Goal: Task Accomplishment & Management: Use online tool/utility

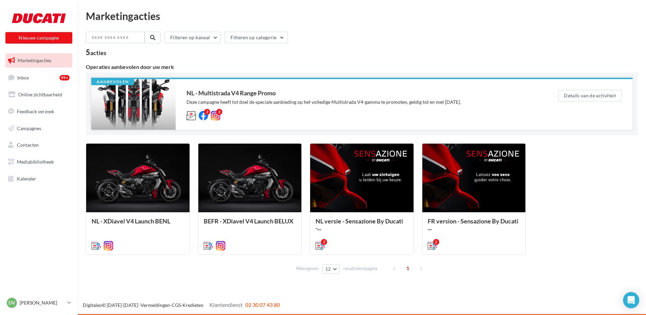
click at [246, 92] on div "NL - Multistrada V4 Range Promo" at bounding box center [358, 93] width 344 height 6
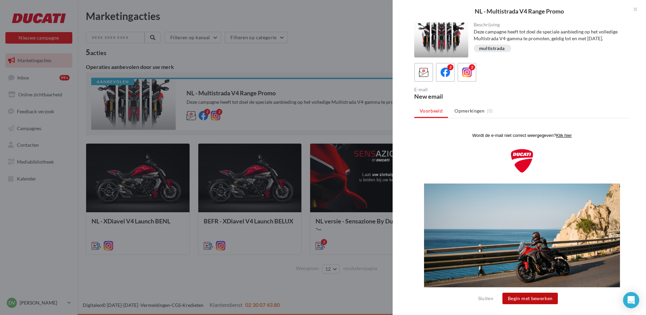
click at [530, 298] on button "Begin met bewerken" at bounding box center [529, 297] width 55 height 11
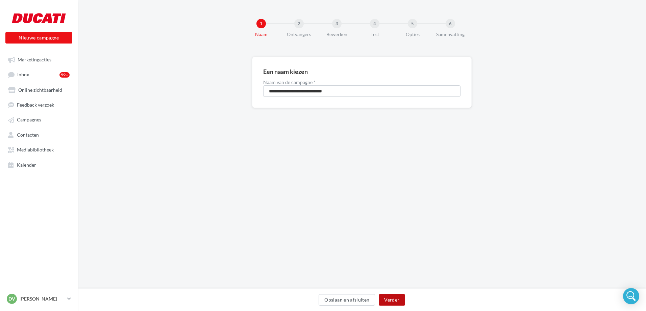
click at [391, 302] on button "Verder" at bounding box center [391, 299] width 26 height 11
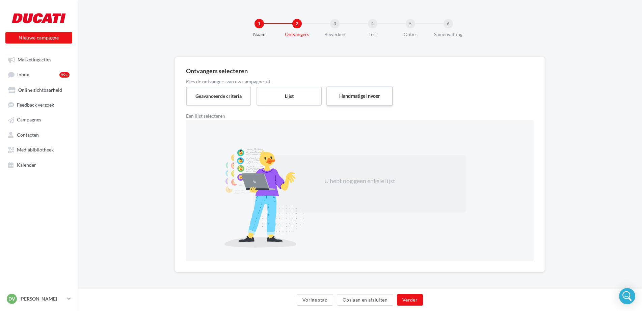
click at [355, 94] on label "Handmatige invoer" at bounding box center [359, 95] width 67 height 19
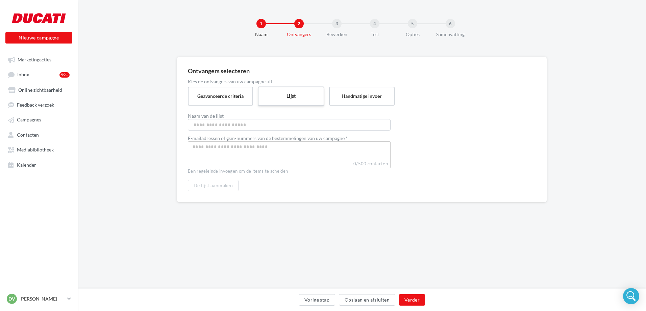
click at [276, 92] on label "Lijst" at bounding box center [291, 95] width 67 height 19
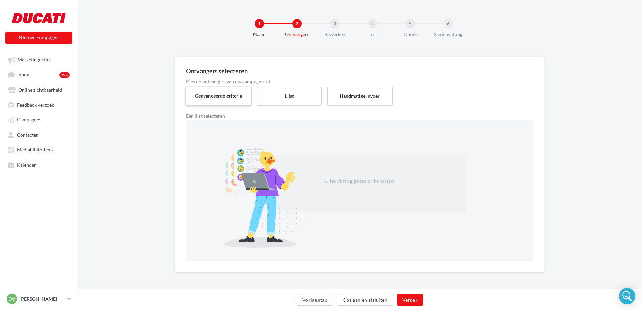
drag, startPoint x: 219, startPoint y: 93, endPoint x: 223, endPoint y: 95, distance: 4.0
click at [219, 94] on label "Geavanceerde criteria" at bounding box center [218, 95] width 67 height 19
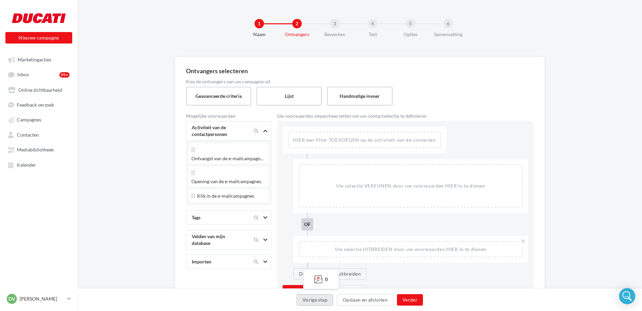
click at [324, 301] on button "Vorige stap" at bounding box center [315, 299] width 36 height 11
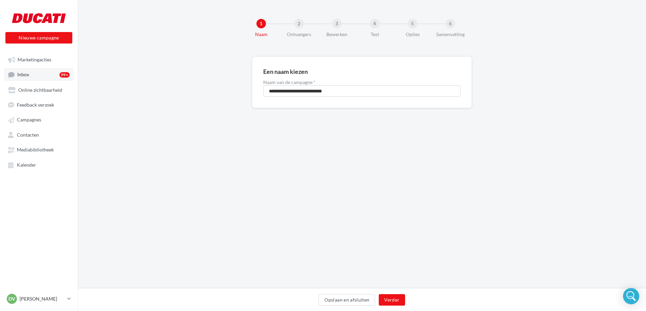
click at [27, 76] on span "Inbox" at bounding box center [23, 75] width 12 height 6
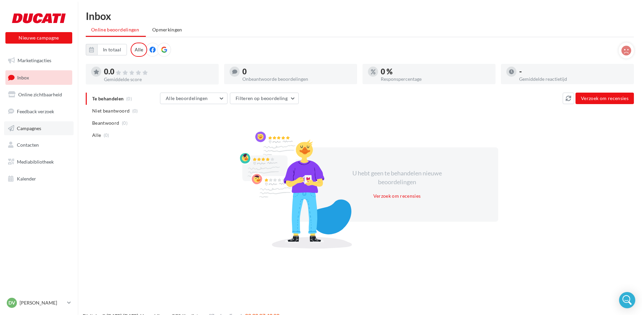
click at [28, 131] on link "Campagnes" at bounding box center [39, 128] width 70 height 14
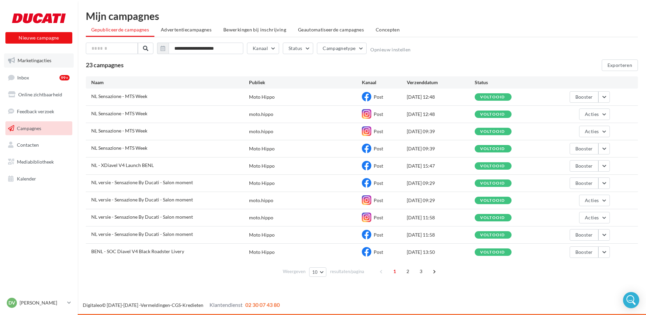
click at [32, 63] on link "Marketingacties" at bounding box center [39, 60] width 70 height 14
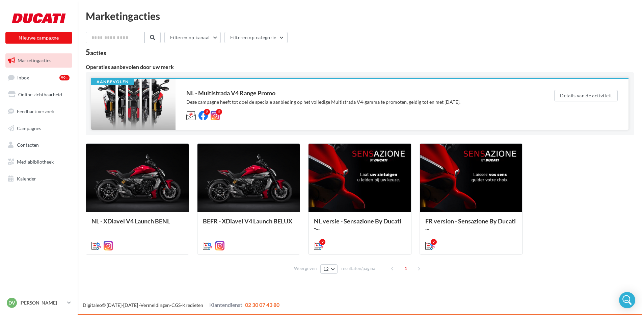
click at [203, 92] on div "NL - Multistrada V4 Range Promo" at bounding box center [356, 93] width 341 height 6
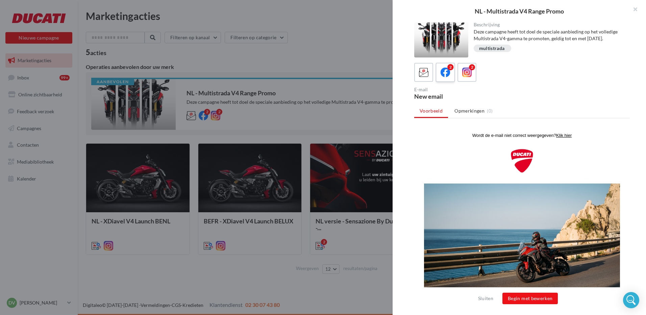
click at [441, 73] on icon at bounding box center [445, 73] width 10 height 10
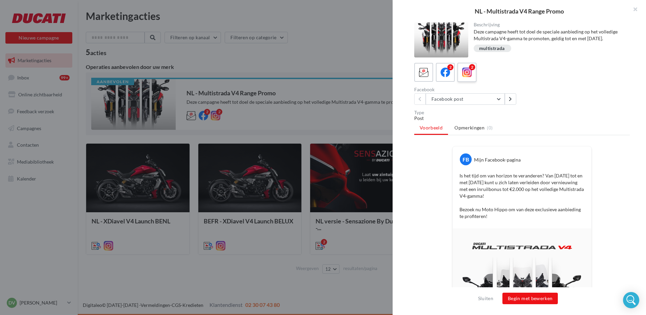
click at [469, 74] on icon at bounding box center [467, 73] width 10 height 10
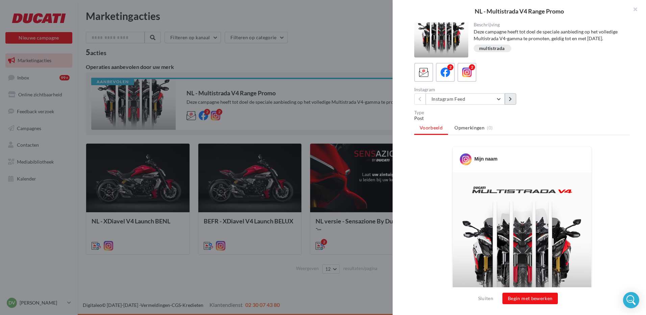
click at [508, 101] on icon at bounding box center [509, 99] width 3 height 5
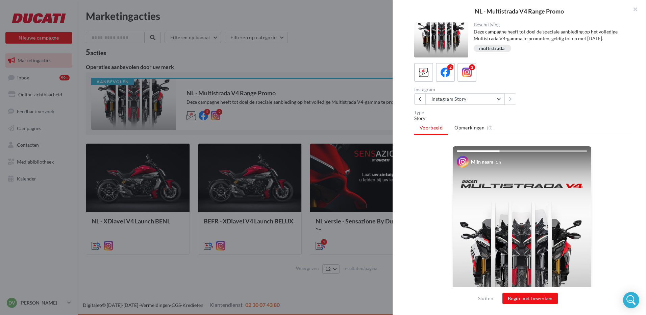
scroll to position [34, 0]
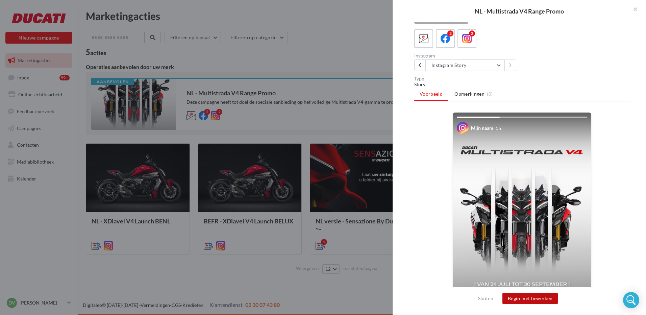
click at [530, 299] on button "Begin met bewerken" at bounding box center [529, 297] width 55 height 11
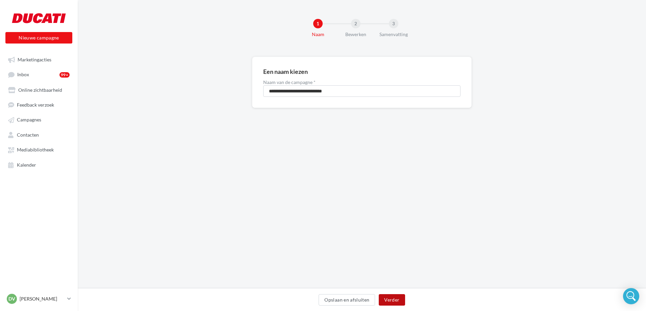
click at [392, 299] on button "Verder" at bounding box center [391, 299] width 26 height 11
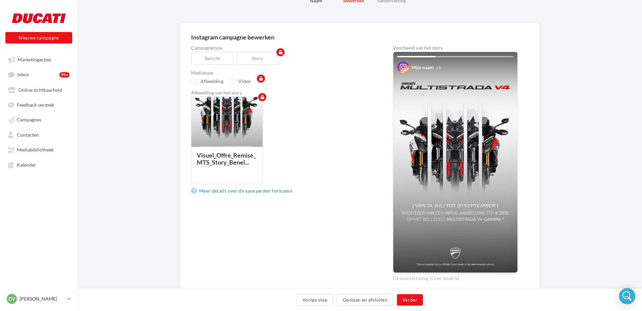
scroll to position [61, 0]
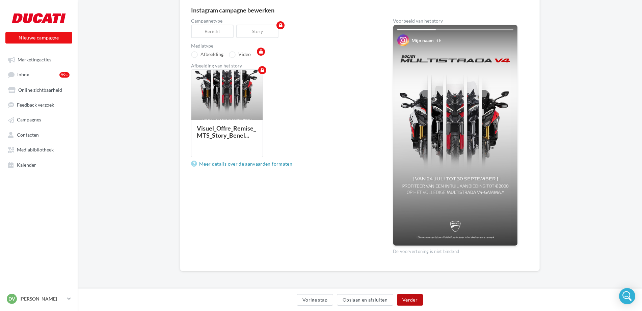
click at [408, 302] on button "Verder" at bounding box center [410, 299] width 26 height 11
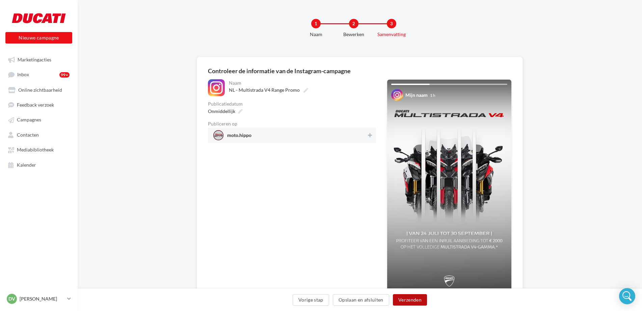
click at [413, 299] on button "Verzenden" at bounding box center [410, 299] width 34 height 11
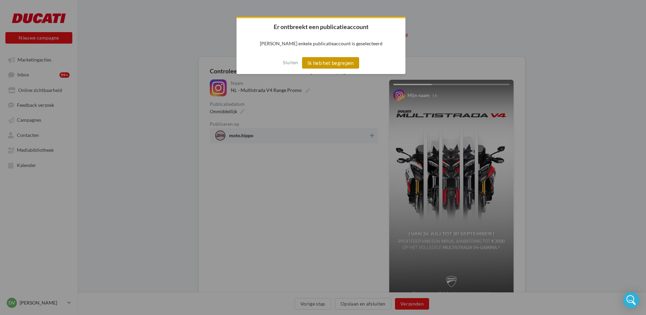
click at [333, 61] on button "Ik heb het begrepen" at bounding box center [330, 62] width 57 height 11
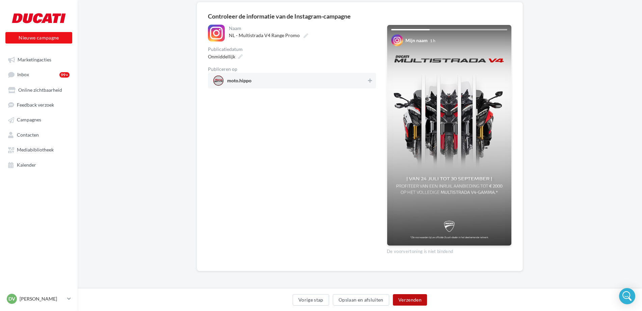
scroll to position [55, 0]
click at [251, 78] on span "moto.hippo" at bounding box center [289, 81] width 153 height 10
click at [412, 300] on button "Verzenden" at bounding box center [410, 299] width 34 height 11
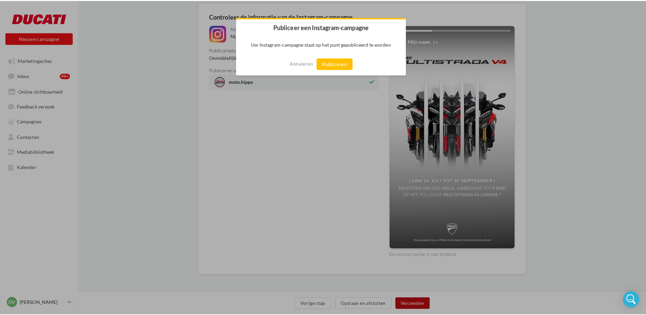
scroll to position [51, 0]
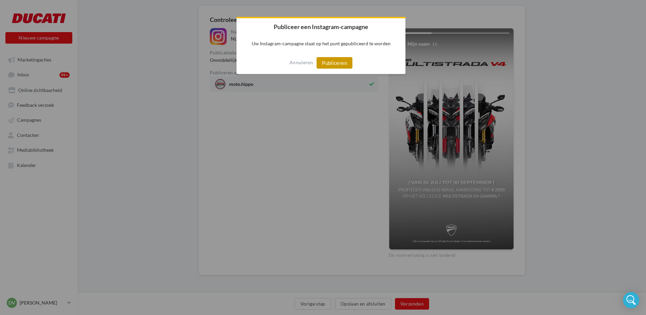
click at [339, 61] on button "Publiceren" at bounding box center [334, 62] width 36 height 11
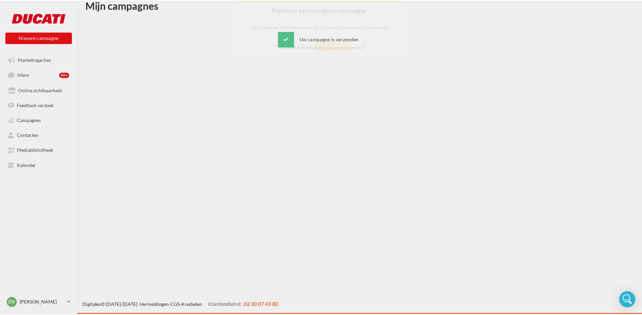
scroll to position [11, 0]
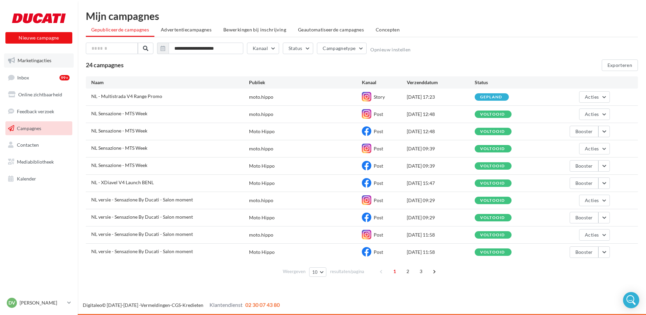
click at [33, 62] on span "Marketingacties" at bounding box center [35, 60] width 34 height 6
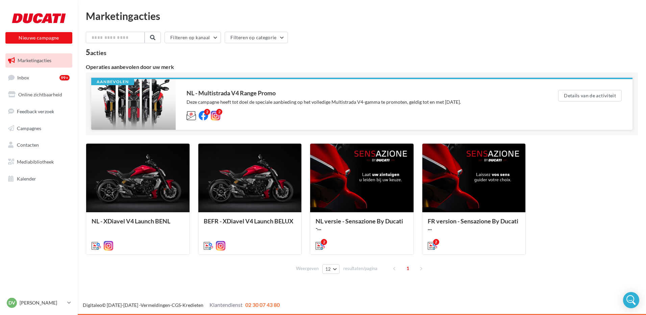
click at [231, 98] on div "NL - Multistrada V4 Range Promo Deze campagne heeft tot doel de speciale aanbie…" at bounding box center [361, 104] width 350 height 29
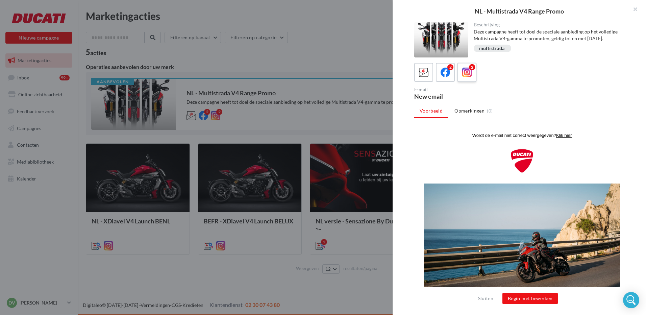
click at [469, 75] on icon at bounding box center [467, 73] width 10 height 10
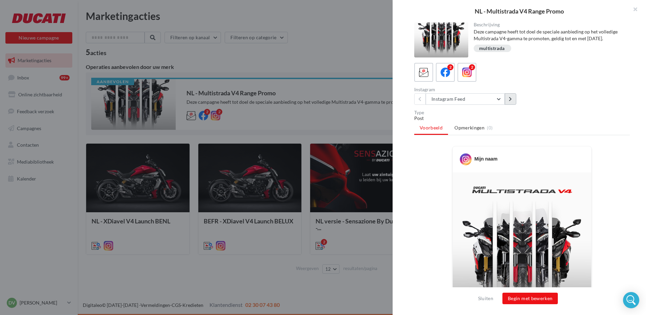
click at [509, 101] on icon at bounding box center [509, 99] width 3 height 5
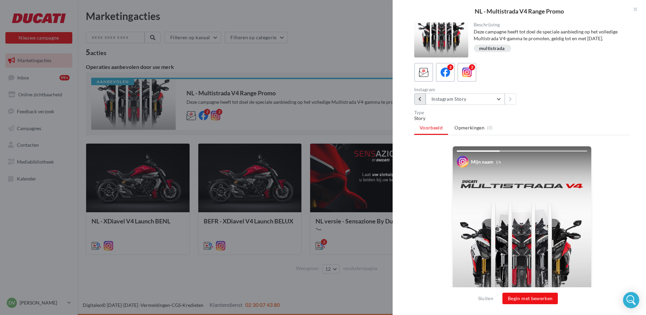
click at [417, 102] on button at bounding box center [419, 98] width 11 height 11
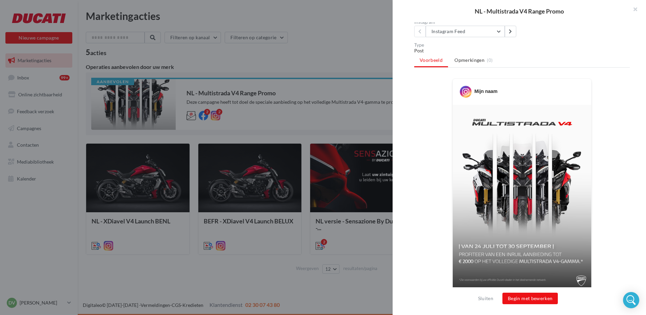
scroll to position [101, 0]
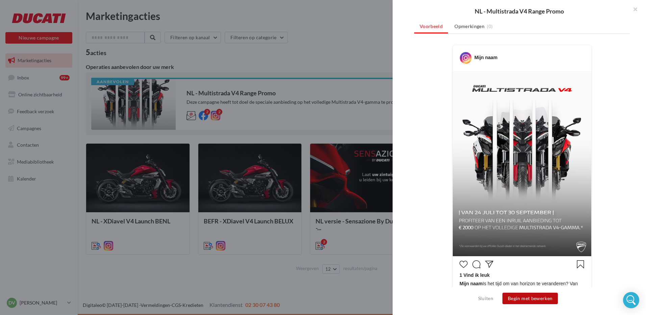
click at [523, 296] on button "Begin met bewerken" at bounding box center [529, 297] width 55 height 11
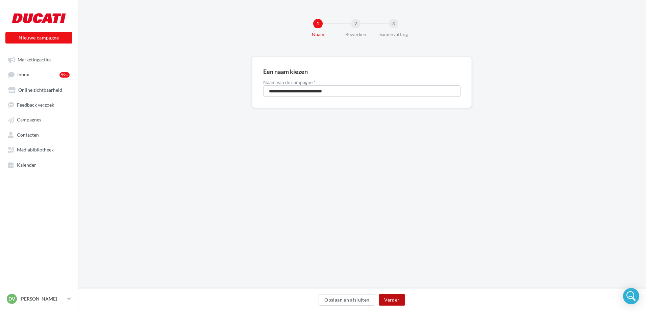
click at [398, 301] on button "Verder" at bounding box center [391, 299] width 26 height 11
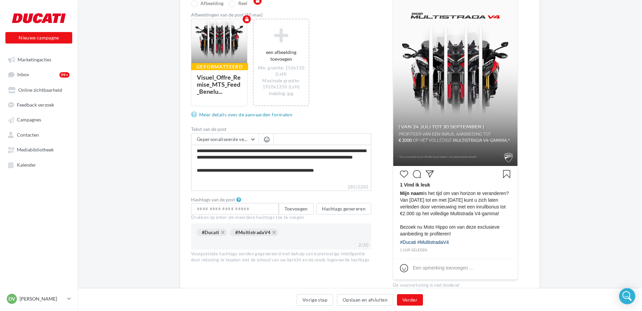
scroll to position [146, 0]
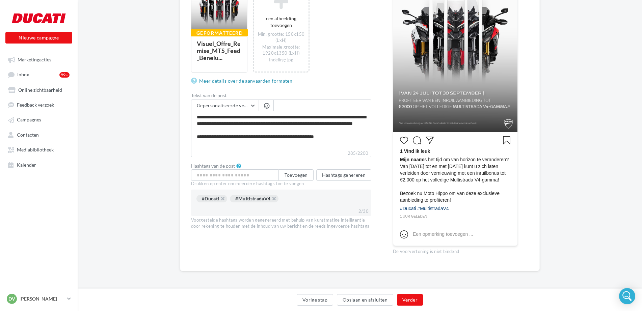
click at [297, 197] on div "#Ducati #MultistradaV4" at bounding box center [281, 200] width 169 height 10
click at [295, 200] on div "#Ducati #MultistradaV4" at bounding box center [281, 200] width 169 height 10
click at [404, 302] on button "Verder" at bounding box center [410, 299] width 26 height 11
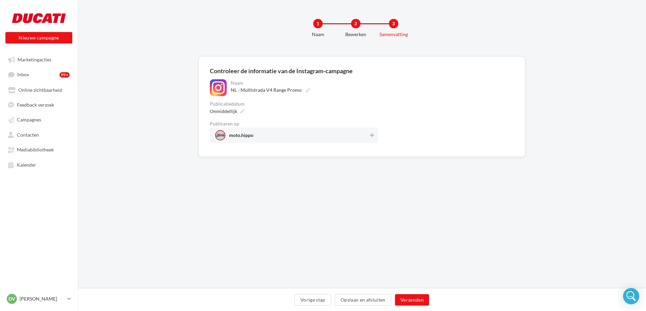
click at [264, 109] on div "Onmiddellijk" at bounding box center [294, 111] width 168 height 10
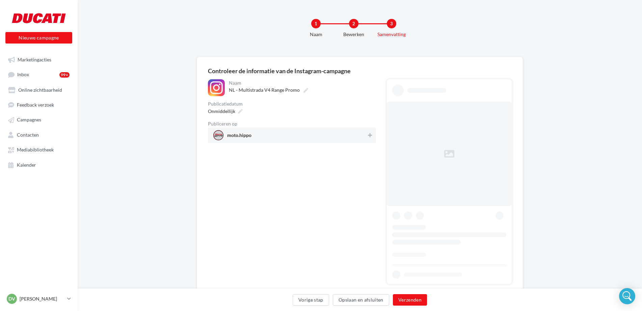
click at [272, 132] on span "moto.hippo" at bounding box center [289, 135] width 153 height 10
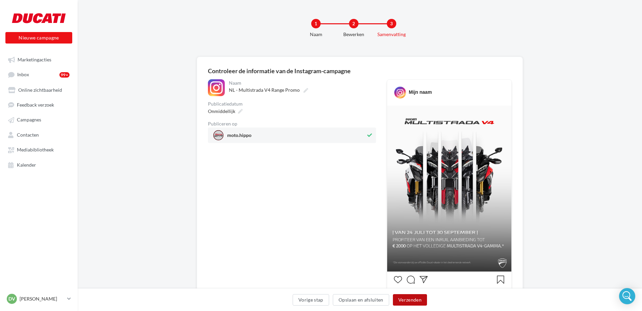
click at [404, 300] on button "Verzenden" at bounding box center [410, 299] width 34 height 11
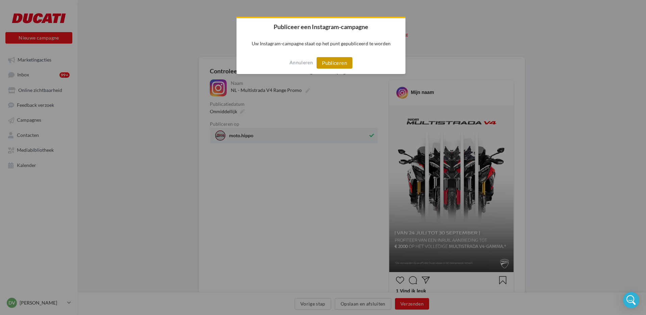
click at [338, 67] on button "Publiceren" at bounding box center [334, 62] width 36 height 11
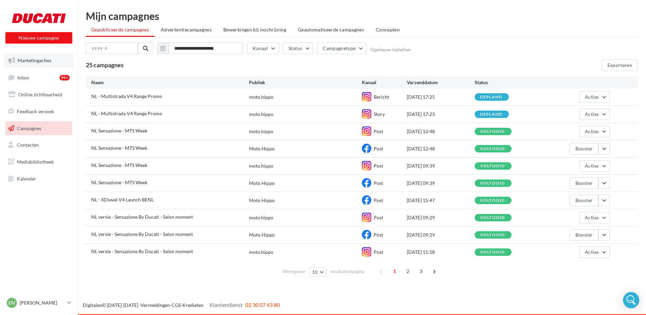
click at [37, 62] on span "Marketingacties" at bounding box center [35, 60] width 34 height 6
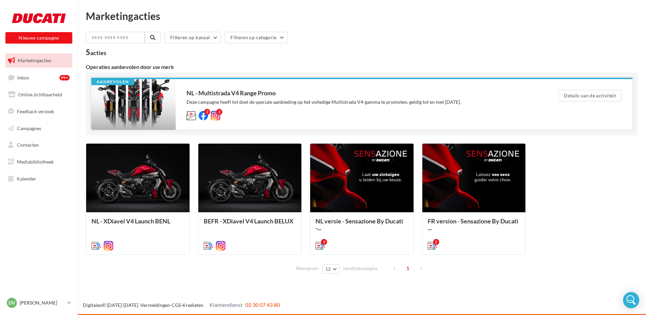
click at [225, 98] on div "NL - Multistrada V4 Range Promo Deze campagne heeft tot doel de speciale aanbie…" at bounding box center [361, 104] width 350 height 29
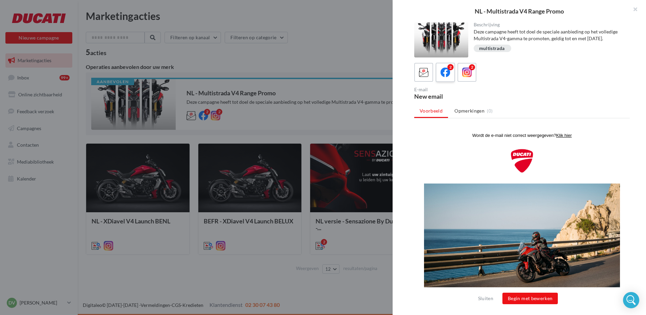
click at [446, 75] on icon at bounding box center [445, 73] width 10 height 10
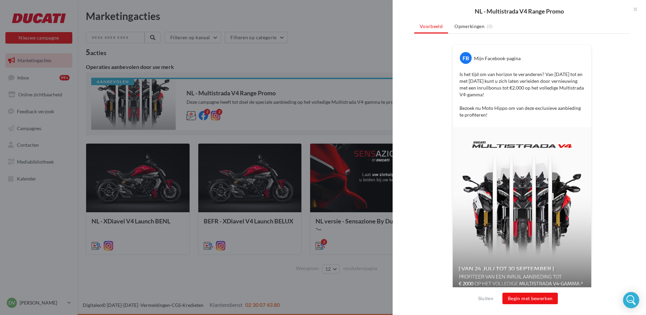
scroll to position [132, 0]
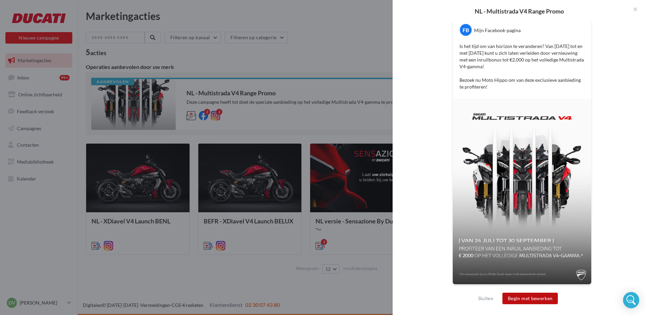
click at [538, 296] on button "Begin met bewerken" at bounding box center [529, 297] width 55 height 11
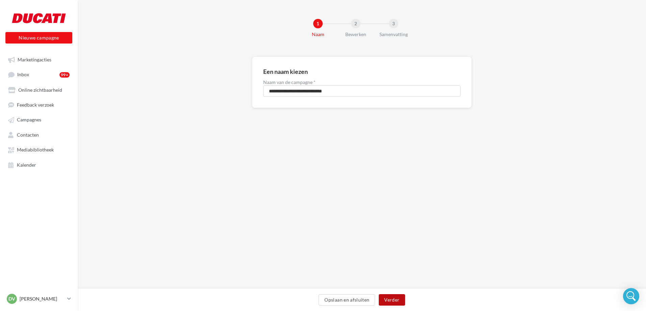
click at [391, 299] on button "Verder" at bounding box center [391, 299] width 26 height 11
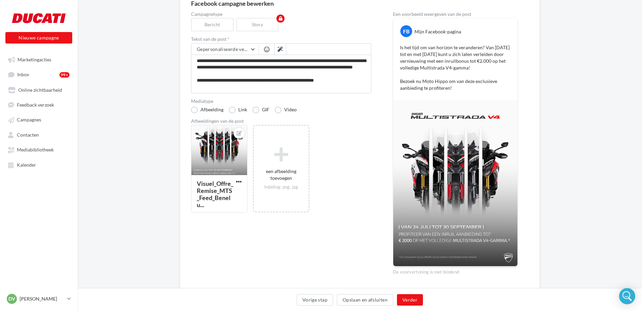
scroll to position [88, 0]
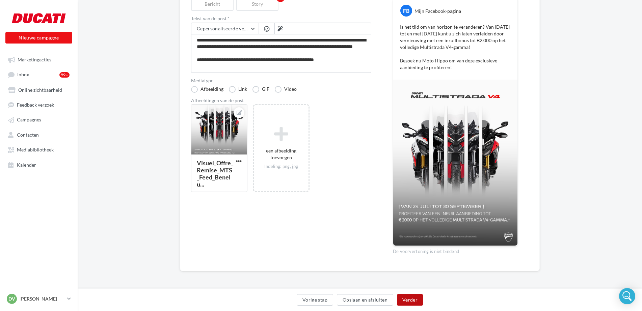
click at [410, 300] on button "Verder" at bounding box center [410, 299] width 26 height 11
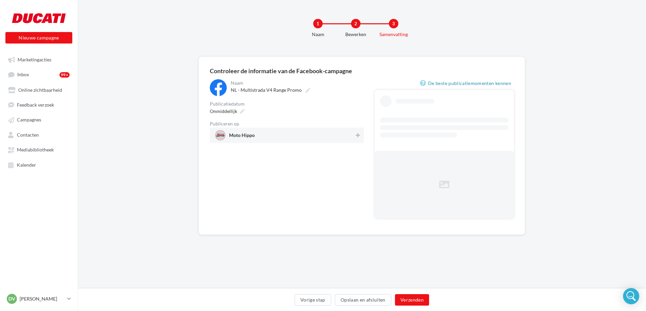
click at [280, 137] on span "Moto Hippo" at bounding box center [284, 135] width 139 height 10
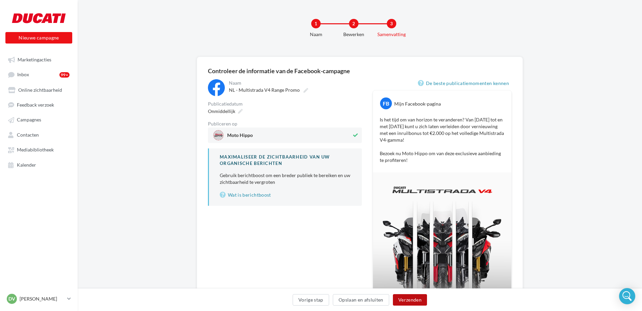
click at [414, 298] on button "Verzenden" at bounding box center [410, 299] width 34 height 11
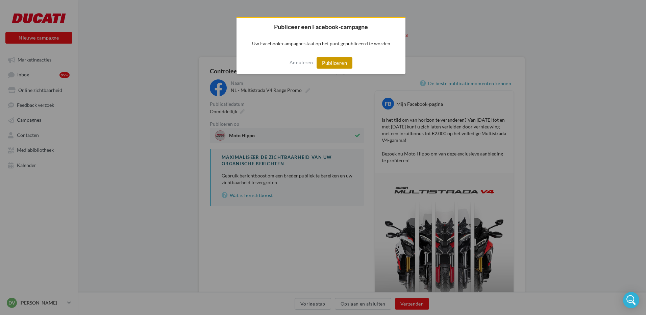
click at [332, 62] on button "Publiceren" at bounding box center [334, 62] width 36 height 11
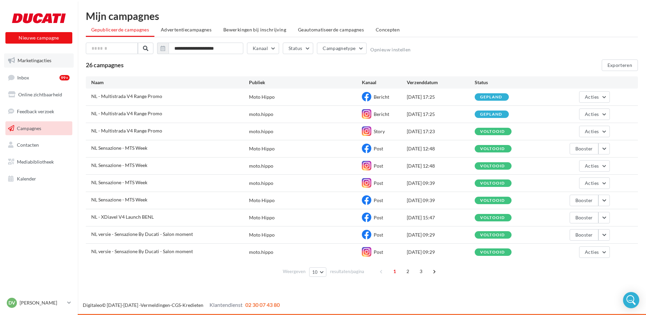
click at [33, 61] on span "Marketingacties" at bounding box center [35, 60] width 34 height 6
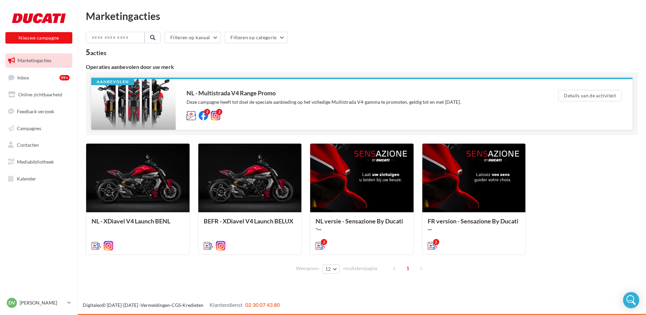
click at [219, 91] on div "NL - Multistrada V4 Range Promo" at bounding box center [358, 93] width 344 height 6
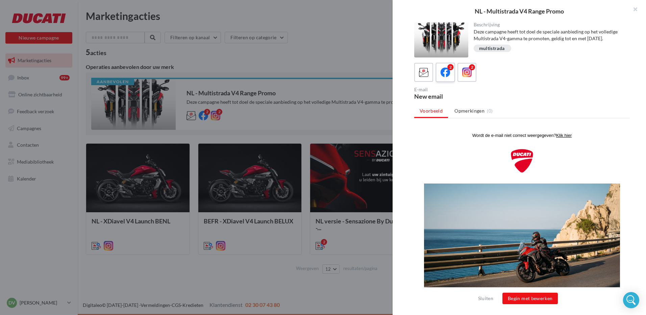
click at [446, 76] on icon at bounding box center [445, 73] width 10 height 10
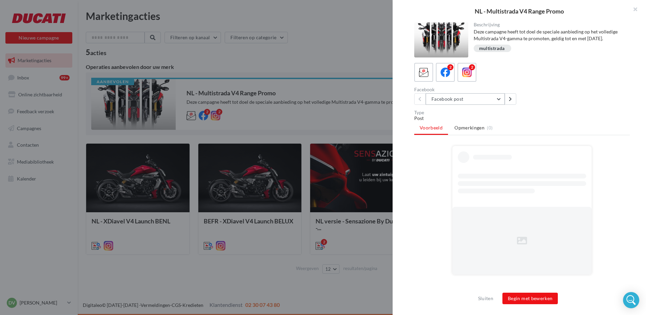
click at [499, 101] on button "Facebook post" at bounding box center [464, 98] width 79 height 11
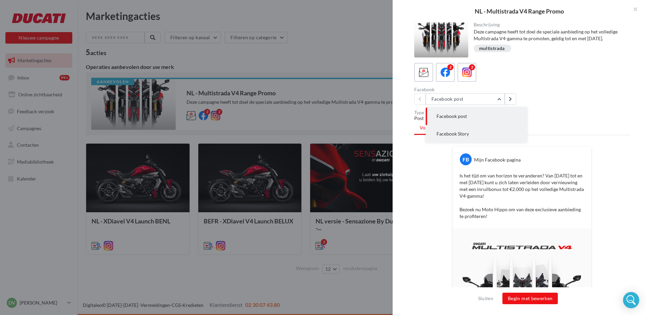
click at [464, 136] on span "Facebook Story" at bounding box center [452, 134] width 32 height 6
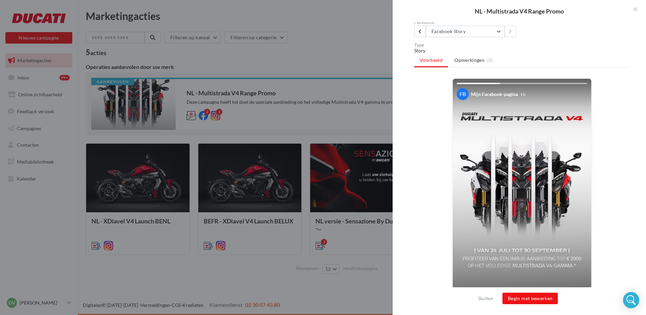
scroll to position [111, 0]
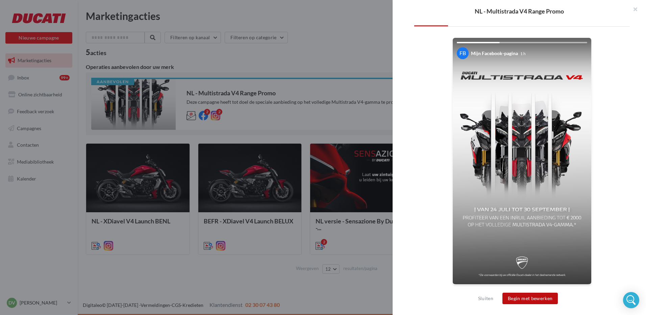
click at [533, 300] on button "Begin met bewerken" at bounding box center [529, 297] width 55 height 11
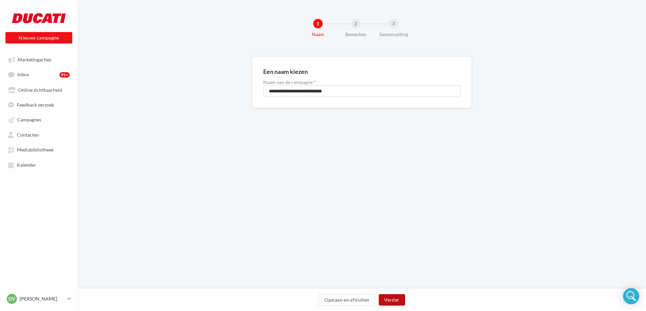
click at [392, 295] on button "Verder" at bounding box center [391, 299] width 26 height 11
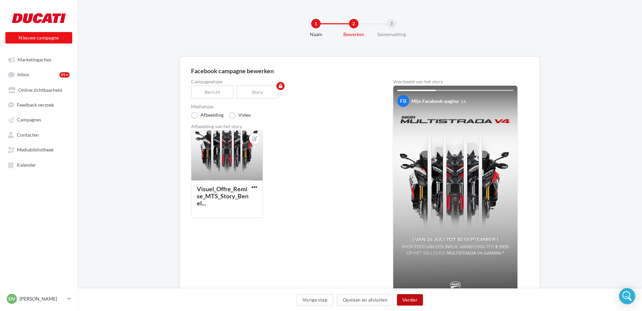
click at [414, 303] on button "Verder" at bounding box center [410, 299] width 26 height 11
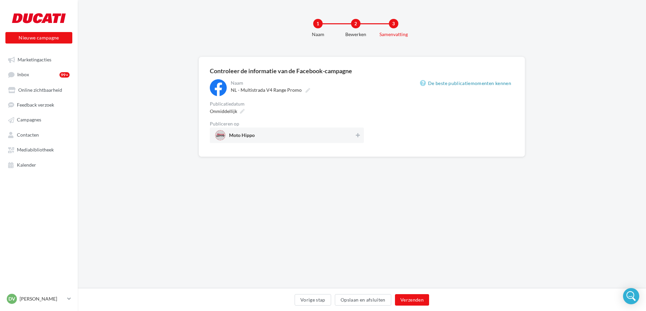
click at [284, 136] on span "Moto Hippo" at bounding box center [284, 135] width 139 height 10
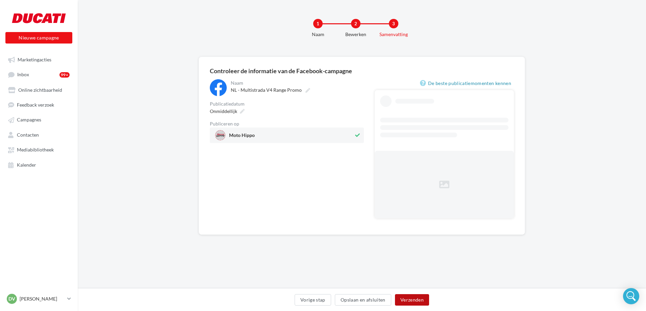
click at [414, 303] on button "Verzenden" at bounding box center [412, 299] width 34 height 11
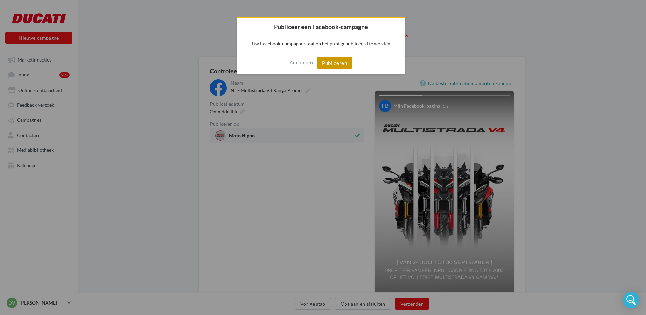
click at [326, 61] on button "Publiceren" at bounding box center [334, 62] width 36 height 11
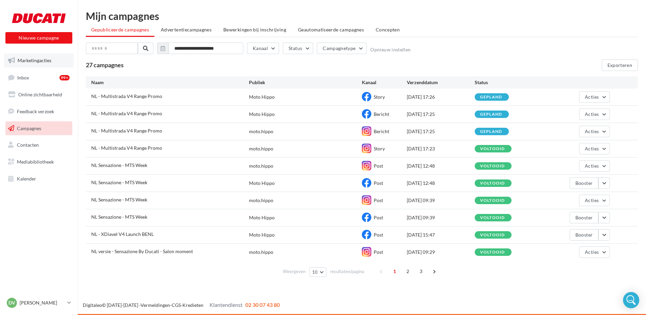
drag, startPoint x: 31, startPoint y: 61, endPoint x: 38, endPoint y: 60, distance: 7.2
click at [31, 61] on span "Marketingacties" at bounding box center [35, 60] width 34 height 6
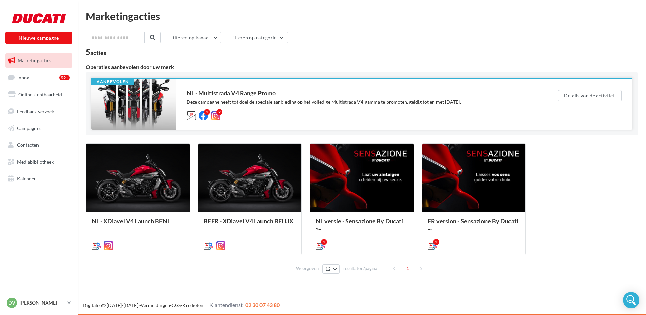
click at [224, 96] on div "NL - Multistrada V4 Range Promo" at bounding box center [358, 93] width 344 height 6
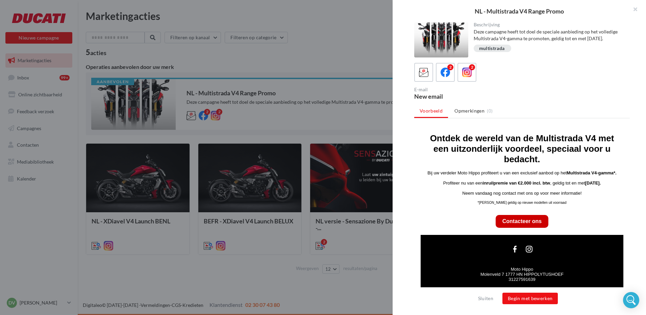
scroll to position [231, 0]
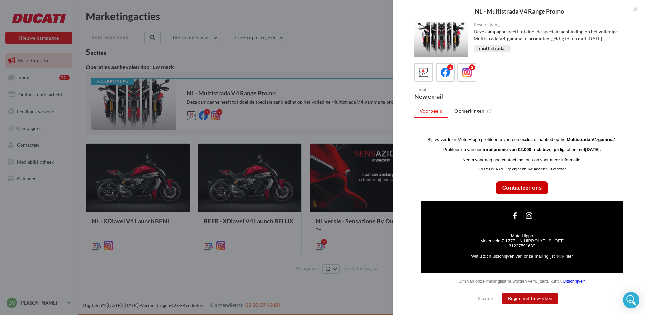
click at [529, 299] on button "Begin met bewerken" at bounding box center [529, 297] width 55 height 11
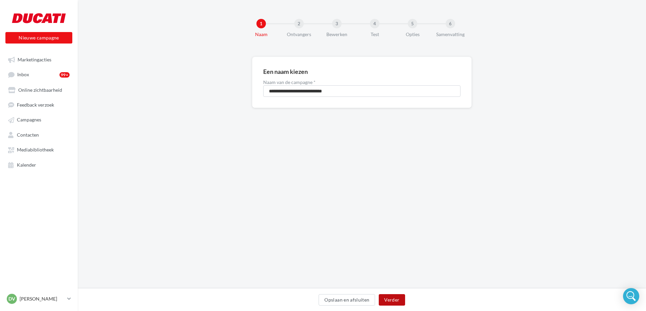
click at [399, 303] on button "Verder" at bounding box center [391, 299] width 26 height 11
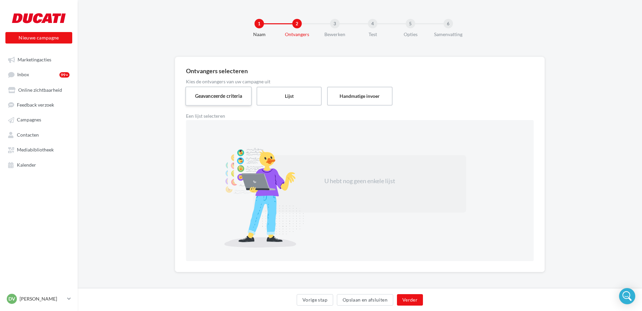
click at [224, 100] on label "Geavanceerde criteria" at bounding box center [218, 95] width 67 height 19
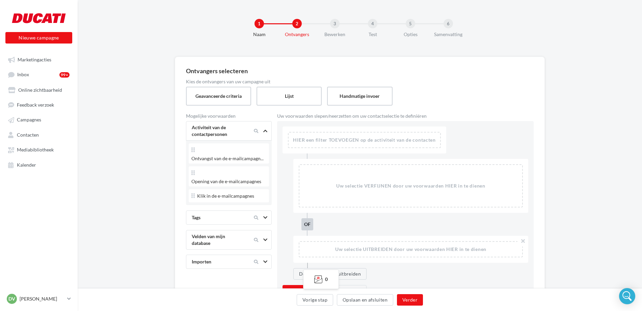
click at [218, 259] on div "Importen" at bounding box center [217, 262] width 57 height 7
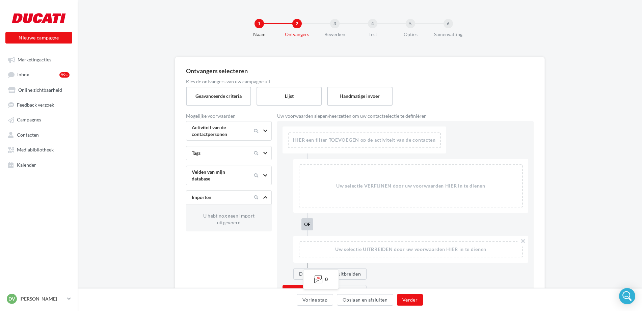
click at [222, 220] on div "U hebt nog geen import uitgevoerd" at bounding box center [229, 219] width 80 height 19
click at [385, 144] on div "HIER een filter TOEVOEGEN op de activiteit van de contacten" at bounding box center [365, 140] width 152 height 15
click at [302, 100] on label "Lijst" at bounding box center [289, 95] width 67 height 19
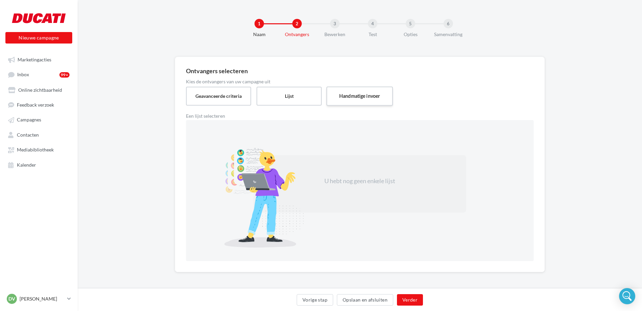
click at [360, 95] on label "Handmatige invoer" at bounding box center [359, 95] width 67 height 19
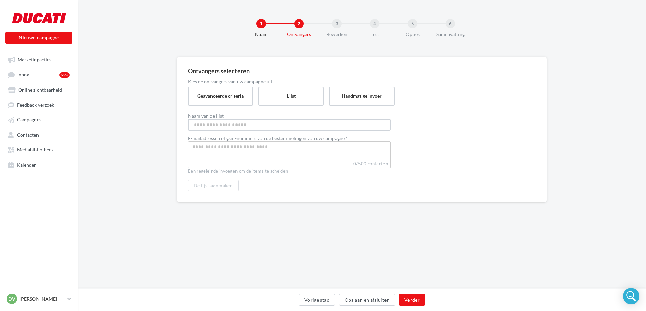
click at [212, 125] on input "Naam van de lijst" at bounding box center [289, 124] width 203 height 11
type input "*"
type input "**********"
click at [232, 154] on div at bounding box center [289, 154] width 203 height 27
click at [205, 153] on div at bounding box center [289, 154] width 203 height 27
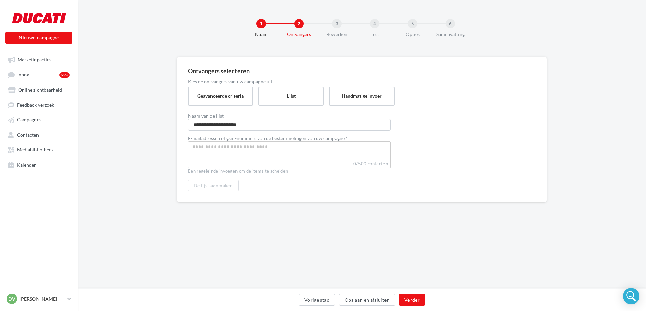
click at [232, 152] on div at bounding box center [288, 147] width 199 height 9
click at [214, 152] on div at bounding box center [288, 147] width 199 height 9
drag, startPoint x: 214, startPoint y: 152, endPoint x: 208, endPoint y: 158, distance: 8.8
click at [208, 158] on div at bounding box center [289, 154] width 203 height 27
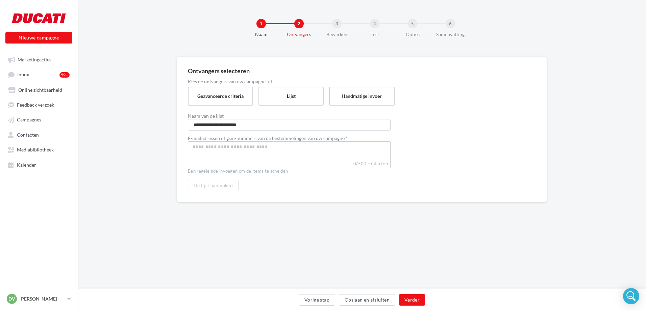
click at [195, 151] on input "Select box" at bounding box center [288, 147] width 199 height 8
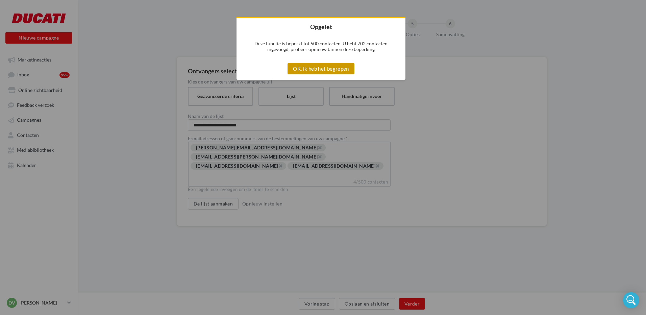
click at [317, 68] on button "OK, ik heb het begrepen" at bounding box center [320, 68] width 67 height 11
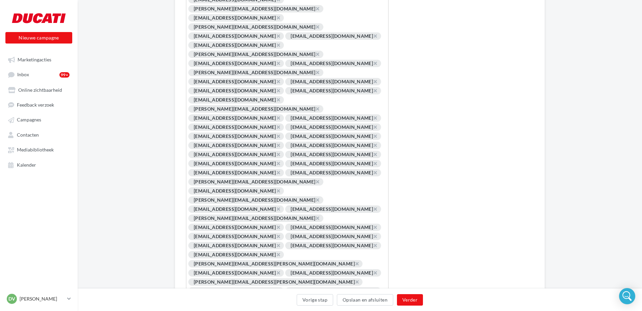
scroll to position [1960, 0]
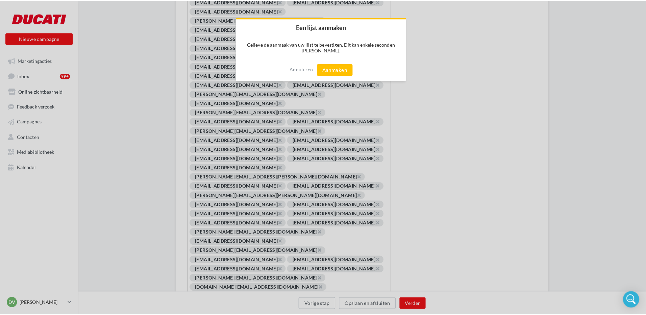
scroll to position [1956, 0]
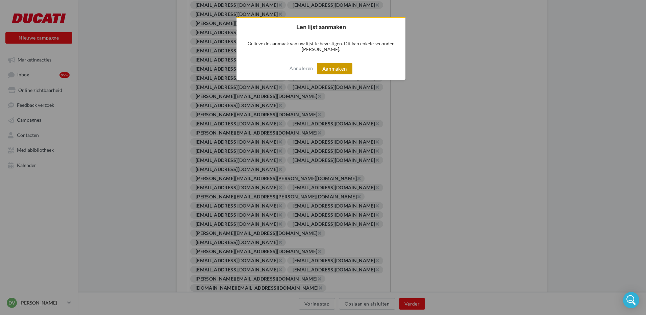
click at [334, 68] on button "Aanmaken" at bounding box center [334, 68] width 35 height 11
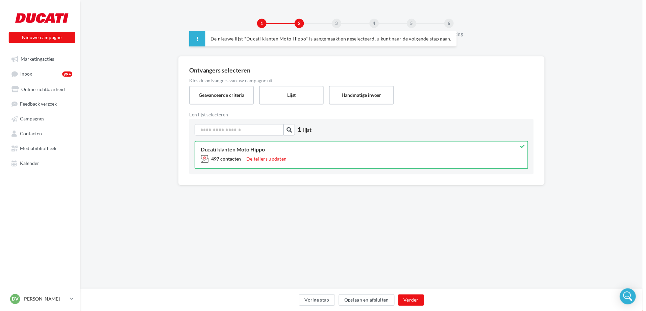
scroll to position [0, 0]
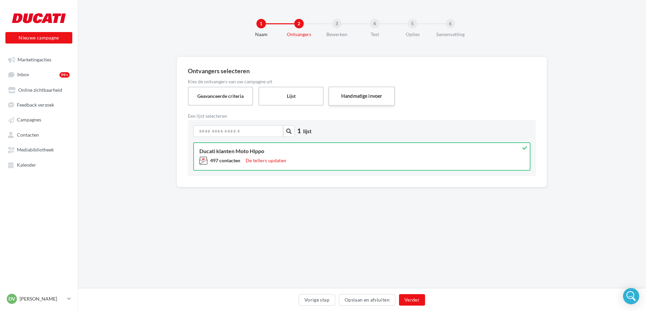
click at [342, 94] on label "Handmatige invoer" at bounding box center [361, 95] width 67 height 19
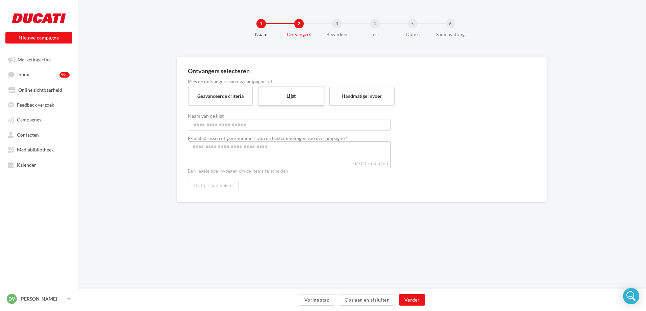
click at [292, 96] on label "Lijst" at bounding box center [291, 95] width 67 height 19
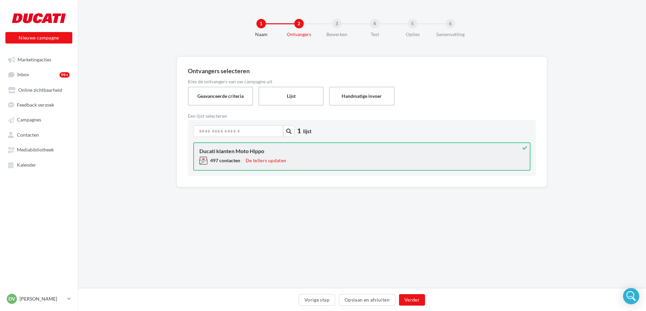
click at [229, 160] on span "497 contacten" at bounding box center [225, 161] width 30 height 6
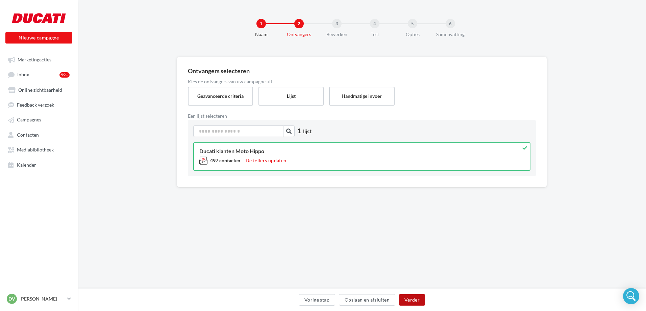
click at [409, 298] on button "Verder" at bounding box center [412, 299] width 26 height 11
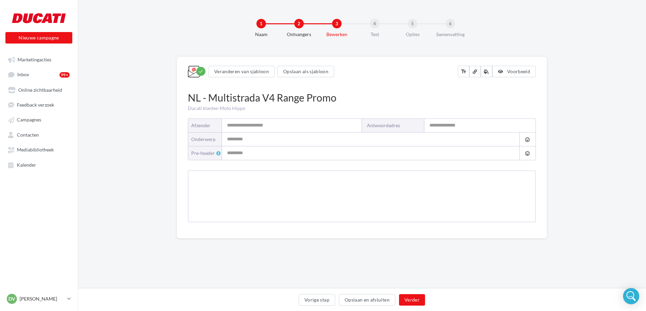
type input "**********"
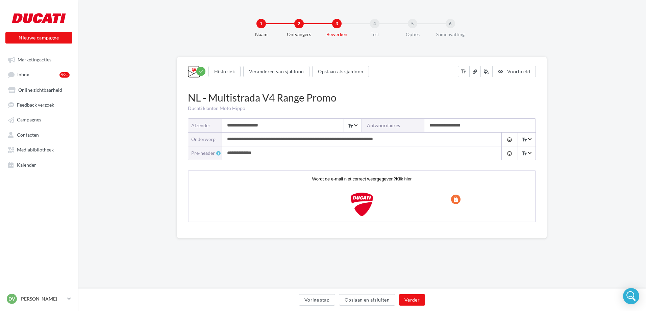
type input "**********"
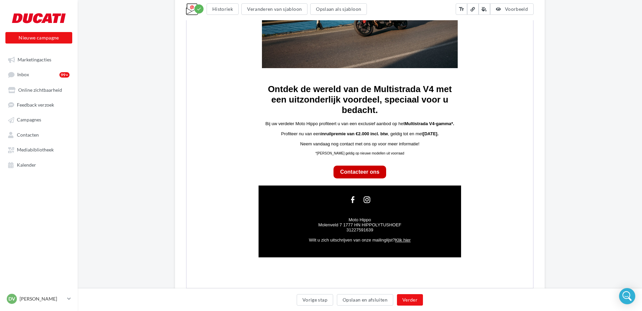
scroll to position [322, 0]
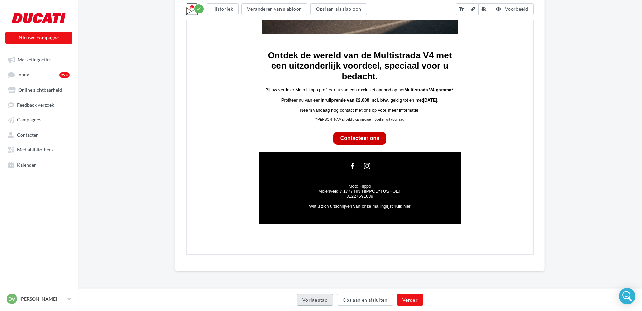
click at [309, 299] on button "Vorige stap" at bounding box center [315, 299] width 36 height 11
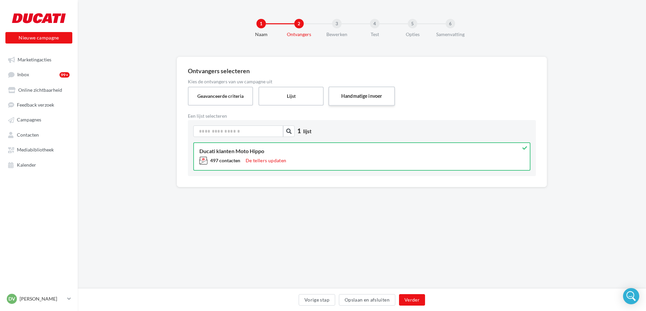
click at [344, 94] on label "Handmatige invoer" at bounding box center [361, 95] width 67 height 19
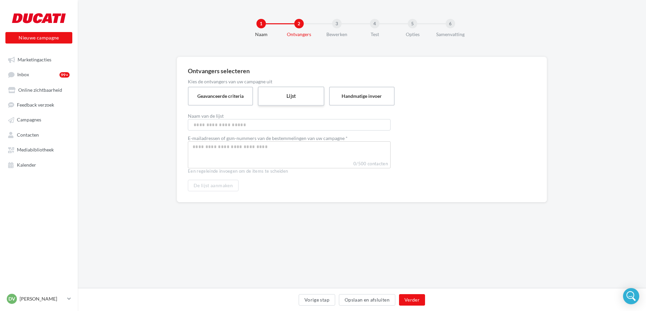
click at [279, 97] on label "Lijst" at bounding box center [291, 95] width 67 height 19
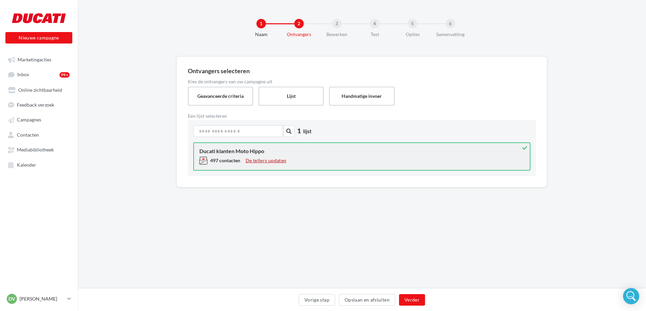
click at [258, 161] on button "De tellers updaten" at bounding box center [266, 161] width 46 height 8
click at [231, 153] on div "Ducati klanten Moto Hippo" at bounding box center [361, 151] width 325 height 5
drag, startPoint x: 231, startPoint y: 153, endPoint x: 223, endPoint y: 153, distance: 7.4
click at [223, 153] on div "Ducati klanten Moto Hippo" at bounding box center [361, 151] width 325 height 5
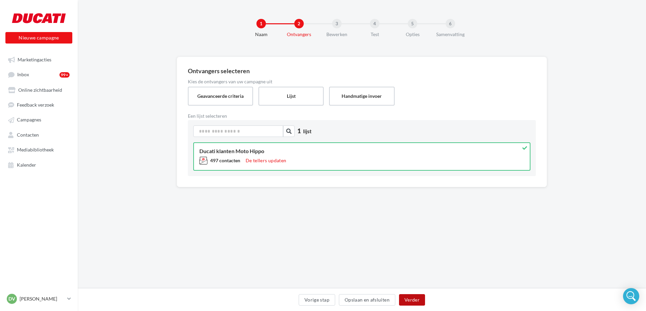
click at [416, 299] on button "Verder" at bounding box center [412, 299] width 26 height 11
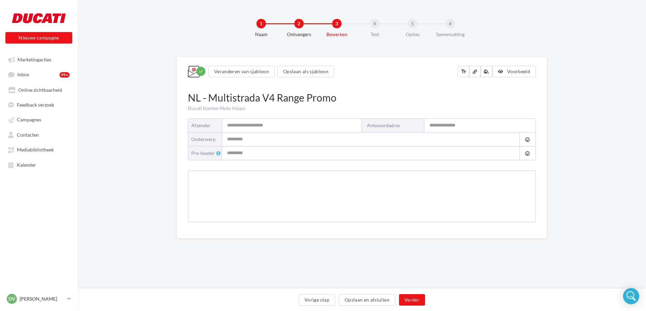
type input "**********"
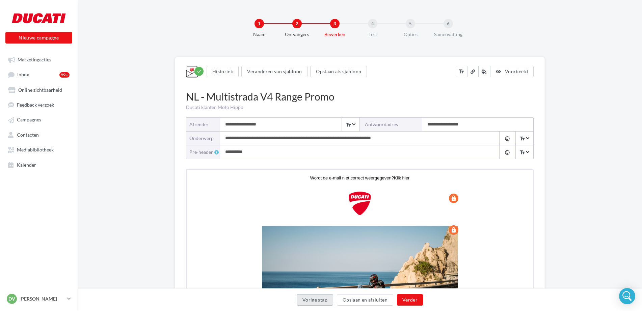
click at [313, 300] on button "Vorige stap" at bounding box center [315, 299] width 36 height 11
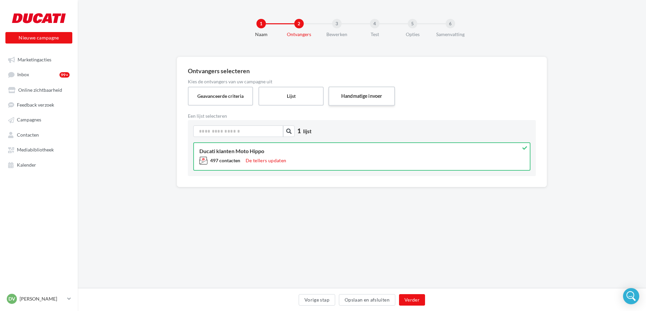
click at [358, 96] on label "Handmatige invoer" at bounding box center [361, 95] width 67 height 19
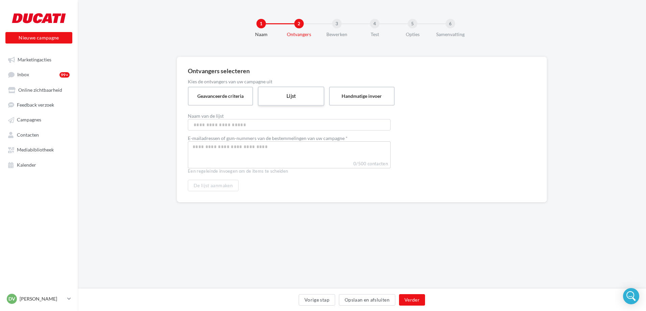
click at [284, 100] on label "Lijst" at bounding box center [291, 95] width 67 height 19
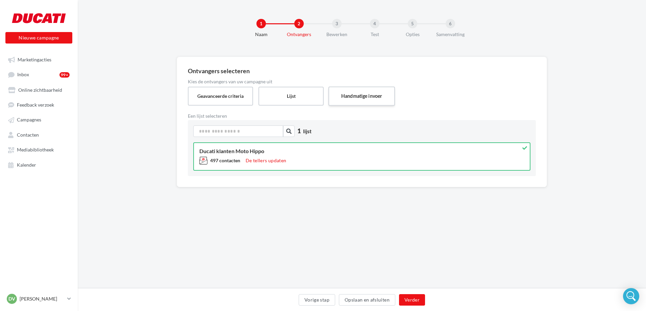
click at [360, 97] on label "Handmatige invoer" at bounding box center [361, 95] width 67 height 19
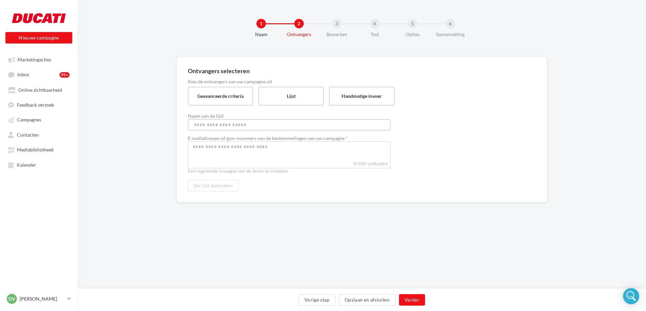
click at [216, 123] on input "Naam van de lijst" at bounding box center [289, 124] width 203 height 11
type input "**********"
click at [214, 158] on div at bounding box center [289, 154] width 203 height 27
click at [218, 152] on div at bounding box center [288, 147] width 199 height 9
click at [214, 150] on input "Select box" at bounding box center [288, 147] width 199 height 8
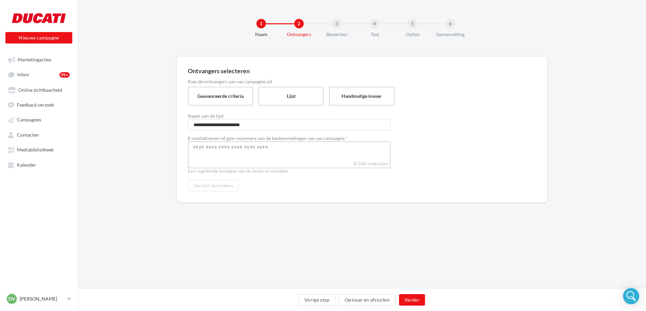
click at [214, 150] on input "Select box" at bounding box center [289, 147] width 199 height 8
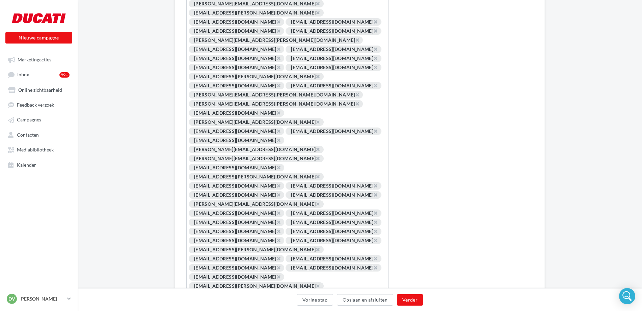
scroll to position [743, 0]
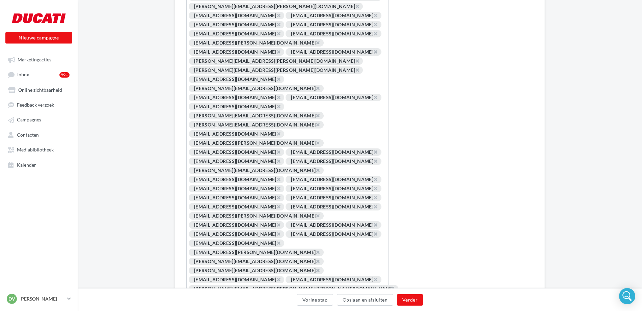
type input "**********"
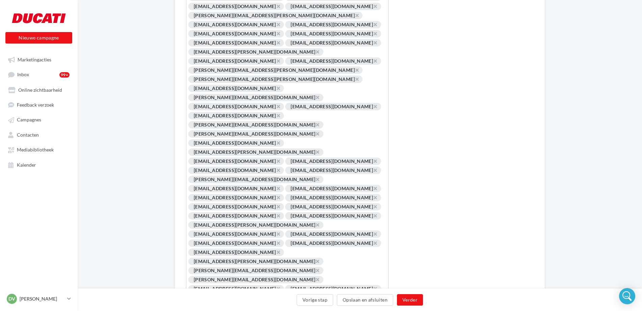
click at [297, 220] on div "× [EMAIL_ADDRESS][DOMAIN_NAME] × [EMAIL_ADDRESS][DOMAIN_NAME] × [EMAIL_ADDRESS]…" at bounding box center [287, 25] width 199 height 1230
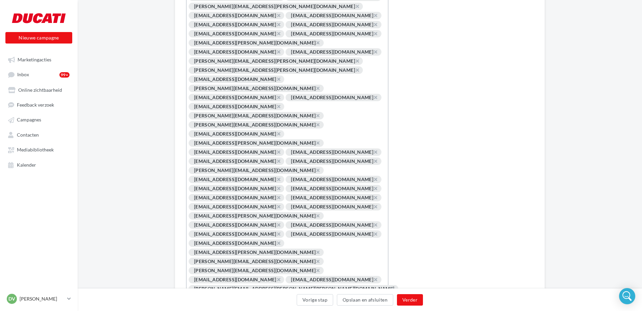
type input "**********"
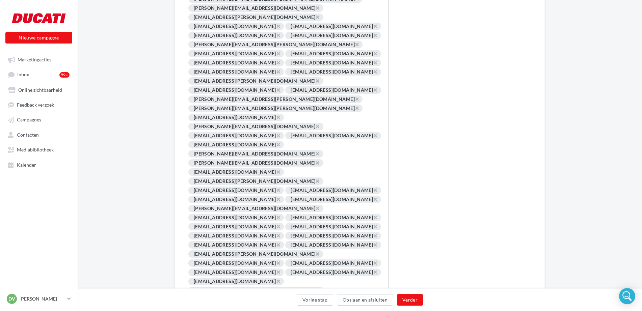
scroll to position [738, 0]
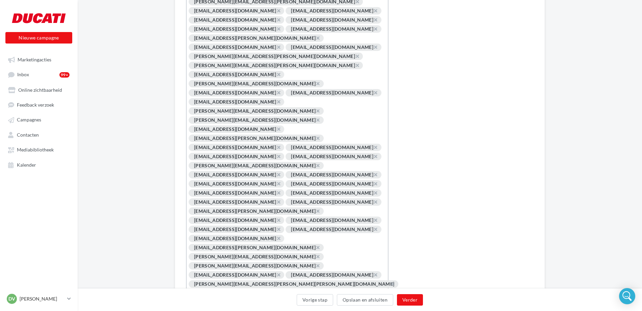
type input "**********"
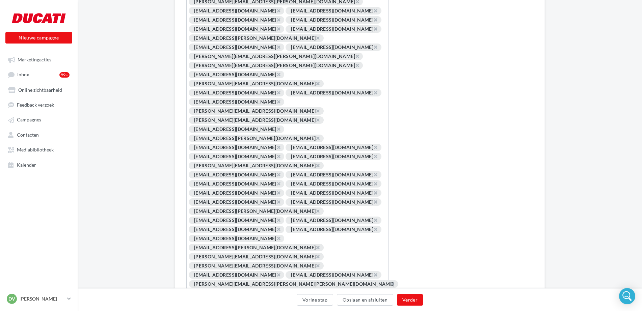
type input "**********"
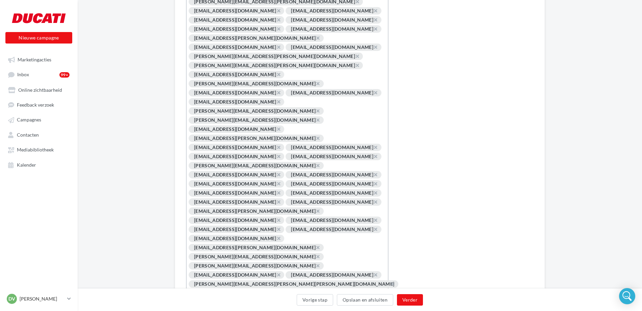
type input "**********"
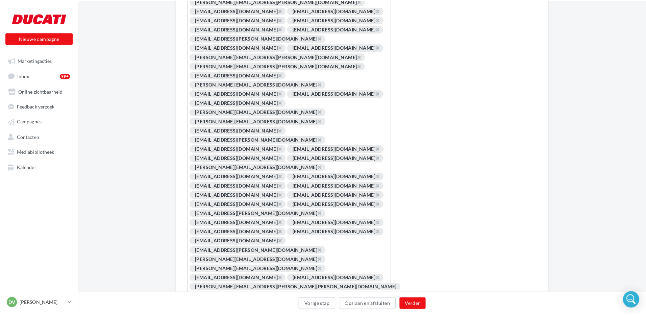
scroll to position [738, 0]
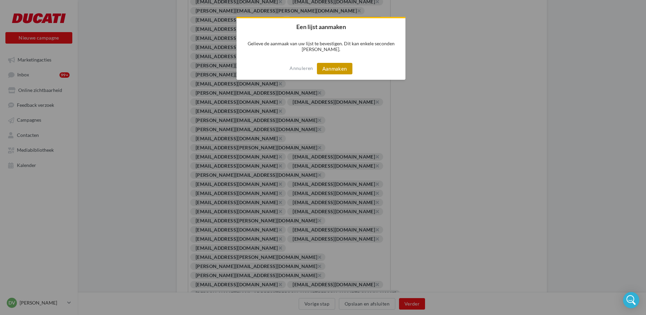
click at [341, 67] on button "Aanmaken" at bounding box center [334, 68] width 35 height 11
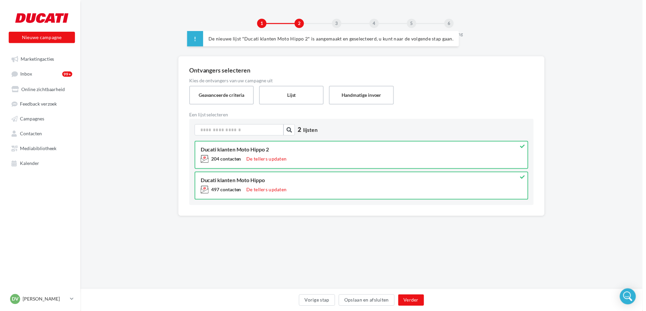
scroll to position [0, 0]
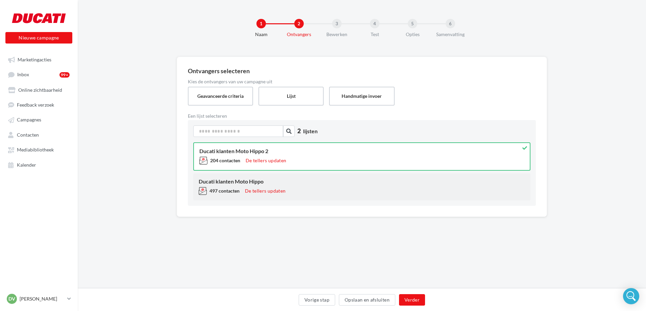
click at [301, 183] on div "Ducati klanten Moto Hippo" at bounding box center [362, 181] width 326 height 5
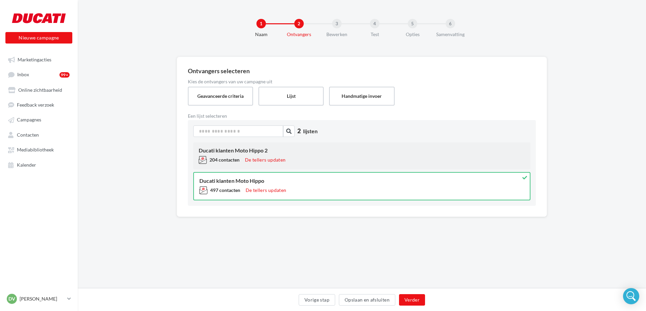
click at [304, 161] on div "204 contacten De tellers updaten" at bounding box center [362, 161] width 326 height 11
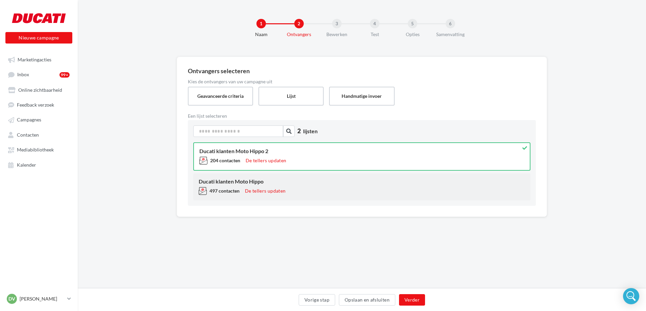
click at [312, 197] on div "497 contacten De tellers updaten" at bounding box center [362, 192] width 326 height 11
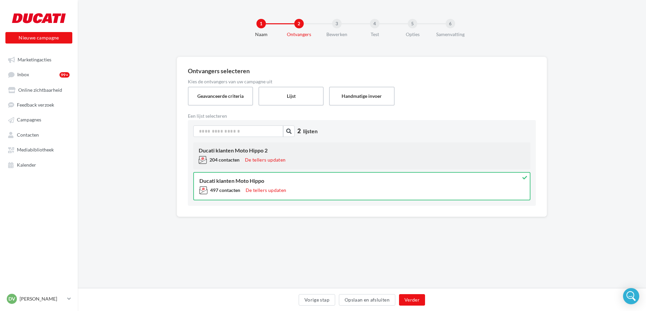
click at [319, 159] on div "204 contacten De tellers updaten" at bounding box center [362, 161] width 326 height 11
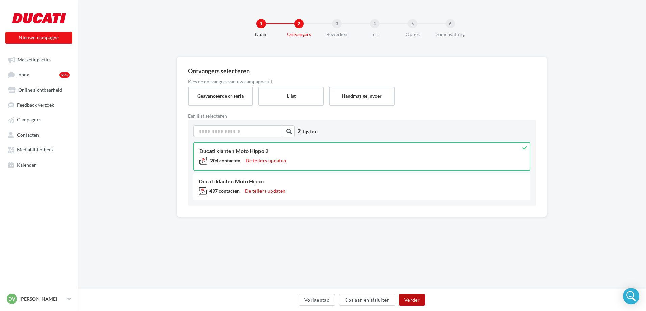
click at [414, 300] on button "Verder" at bounding box center [412, 299] width 26 height 11
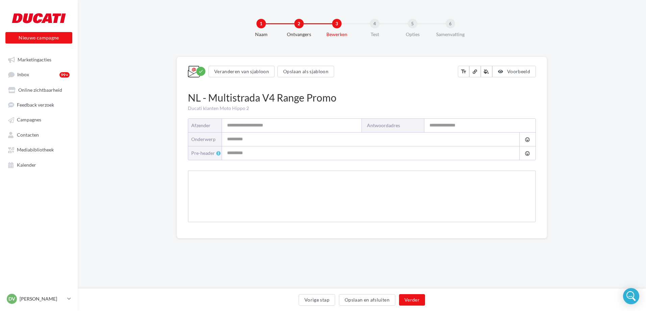
type input "**********"
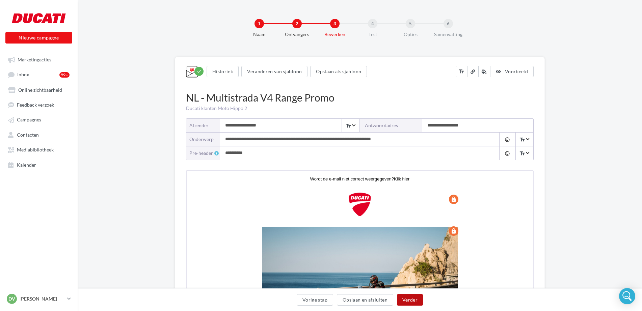
click at [404, 299] on button "Verder" at bounding box center [410, 299] width 26 height 11
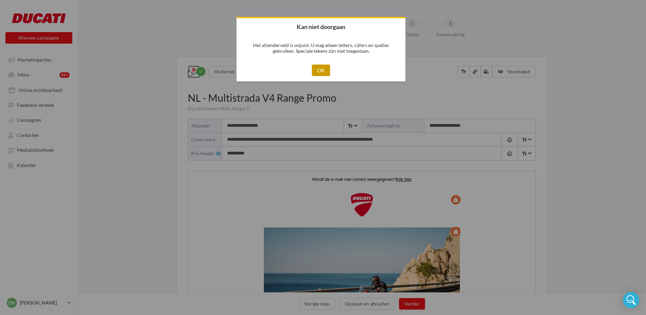
click at [321, 71] on button "OK" at bounding box center [321, 69] width 19 height 11
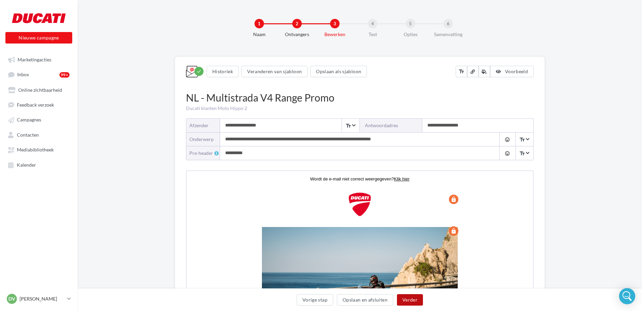
click at [407, 302] on button "Verder" at bounding box center [410, 299] width 26 height 11
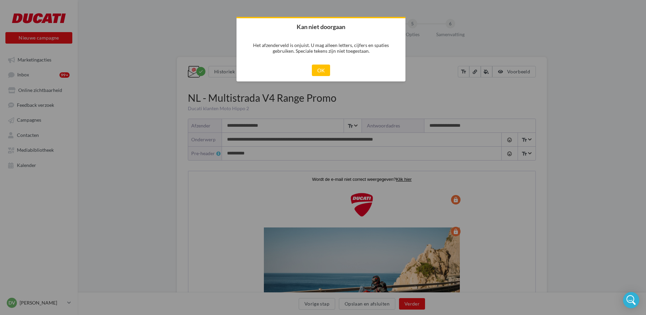
click at [128, 110] on div at bounding box center [323, 157] width 646 height 315
click at [322, 72] on button "OK" at bounding box center [321, 69] width 19 height 11
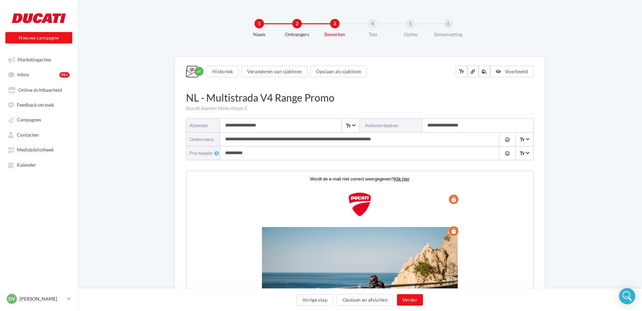
drag, startPoint x: 278, startPoint y: 126, endPoint x: 202, endPoint y: 126, distance: 76.3
click at [202, 126] on div "**********" at bounding box center [273, 126] width 174 height 14
type input "**********"
click at [411, 302] on button "Verder" at bounding box center [410, 299] width 26 height 11
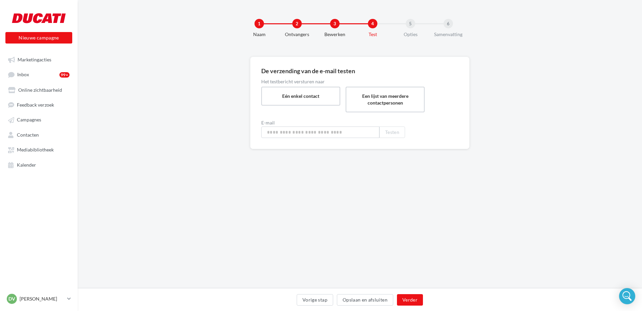
type input "**********"
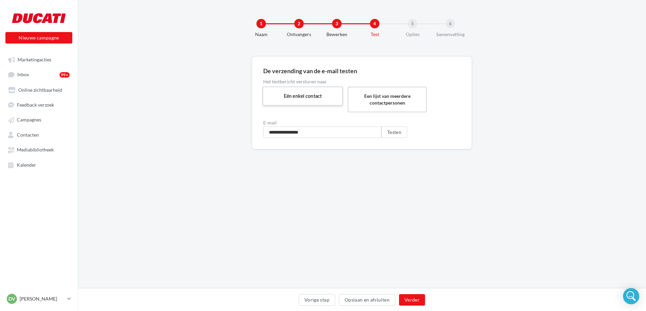
click at [291, 96] on label "Eén enkel contact" at bounding box center [302, 95] width 81 height 19
click at [392, 132] on button "Testen" at bounding box center [394, 132] width 26 height 11
